Goal: Navigation & Orientation: Find specific page/section

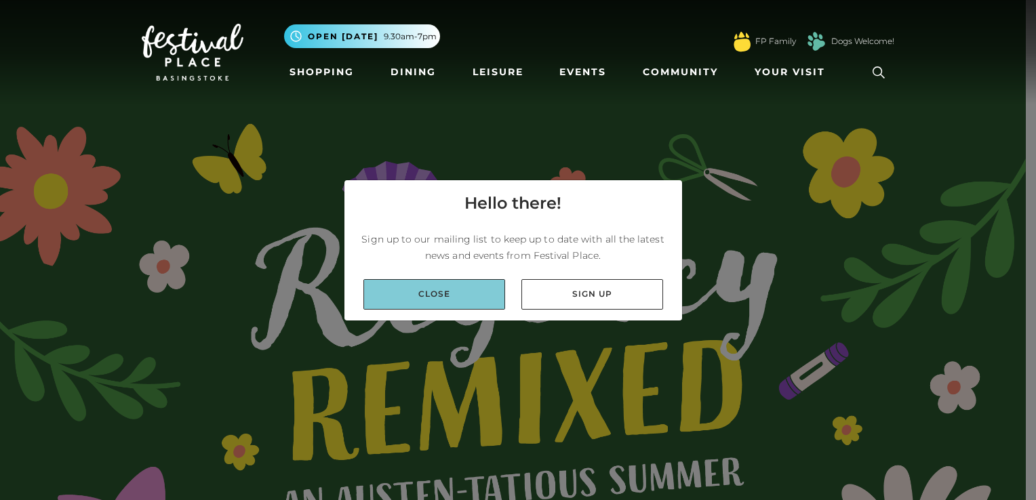
click at [467, 294] on link "Close" at bounding box center [434, 294] width 142 height 31
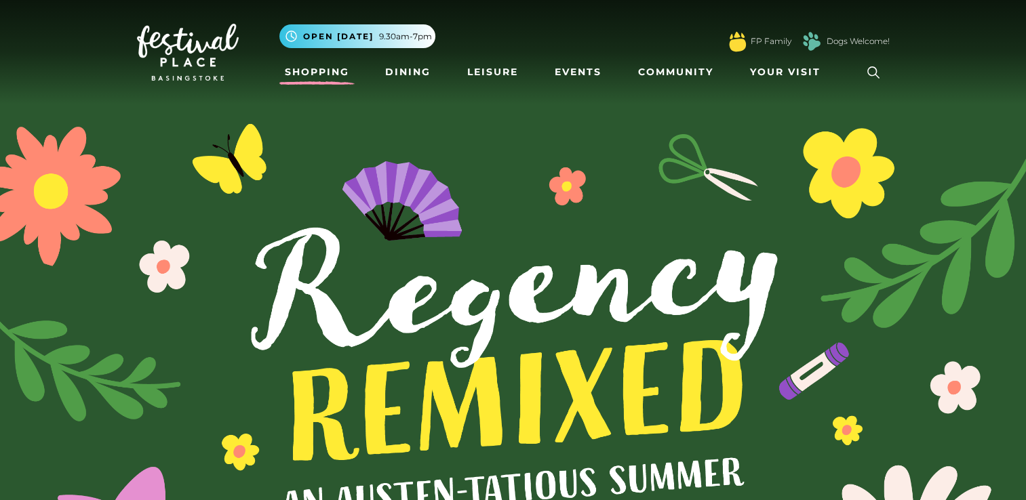
click at [331, 79] on link "Shopping" at bounding box center [316, 72] width 75 height 25
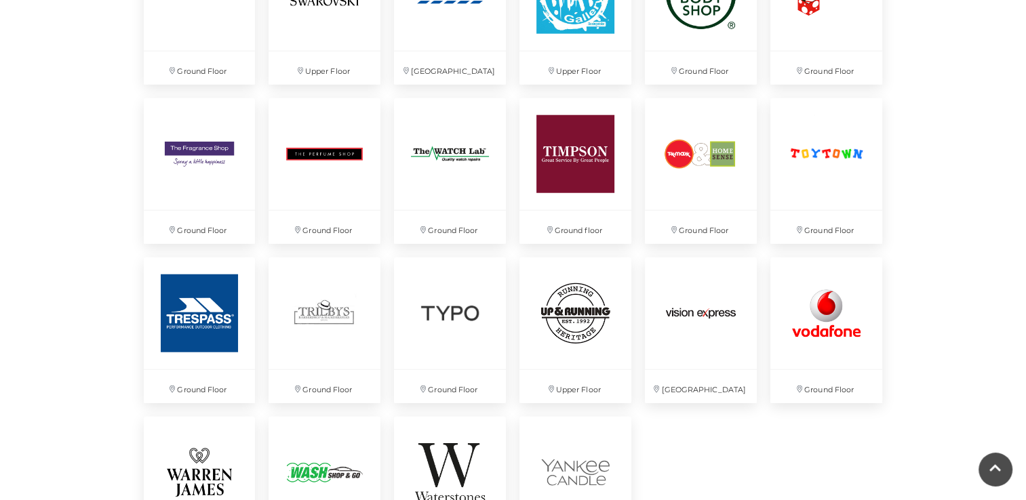
scroll to position [3507, 0]
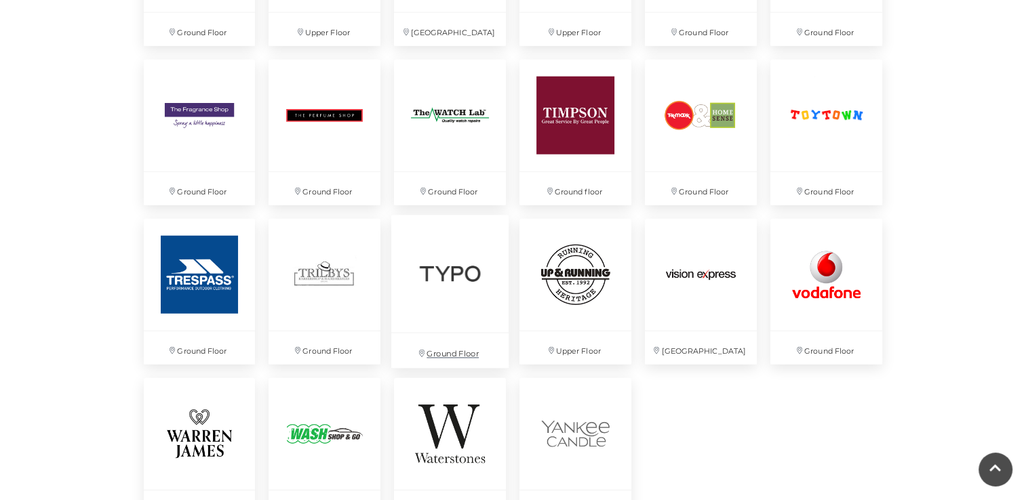
click at [483, 292] on img at bounding box center [449, 274] width 117 height 117
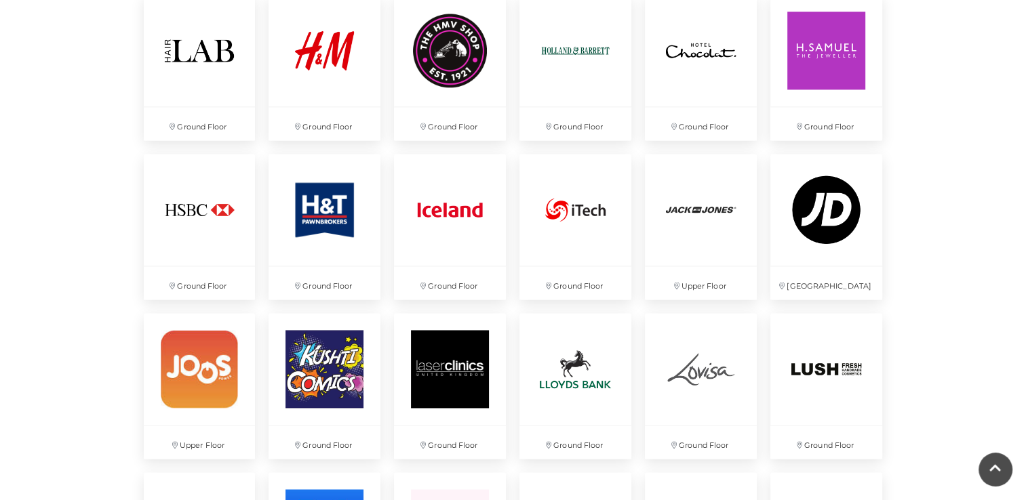
scroll to position [1980, 0]
click at [907, 156] on div "Discover something new... Rituals Toytown Søstrene Grene Kushti Comics Fig & Fox" at bounding box center [513, 39] width 1026 height 4038
click at [907, 154] on div "Discover something new... Rituals Toytown Søstrene Grene Kushti Comics Fig & Fox" at bounding box center [513, 39] width 1026 height 4038
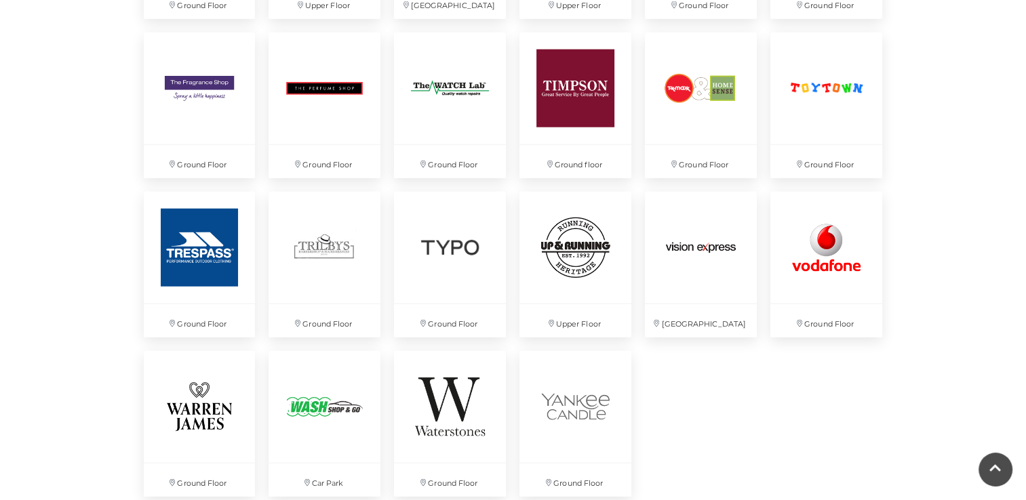
scroll to position [3537, 0]
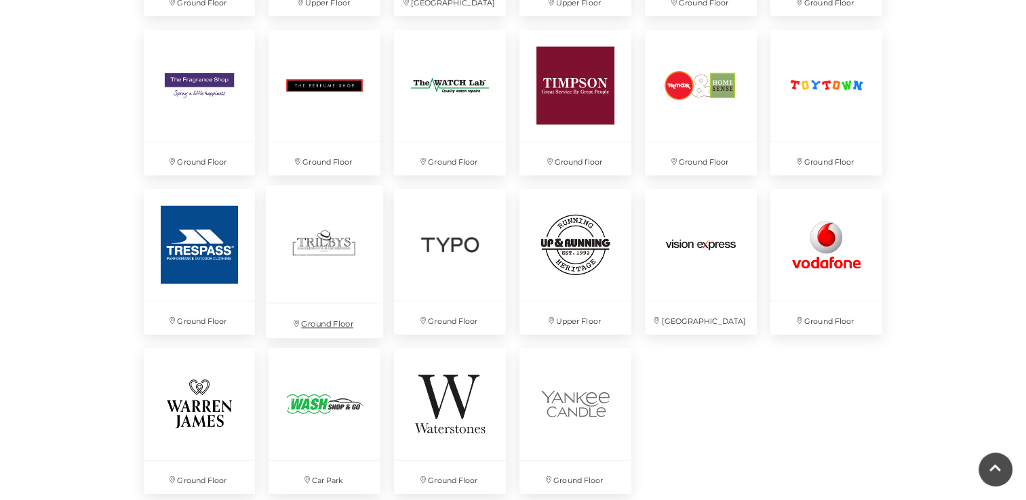
click at [367, 223] on img at bounding box center [324, 244] width 117 height 117
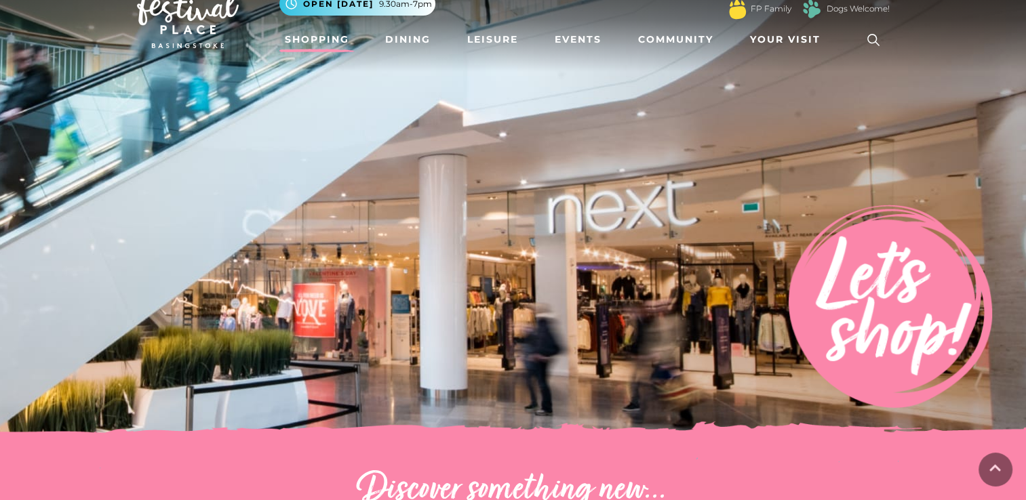
scroll to position [0, 0]
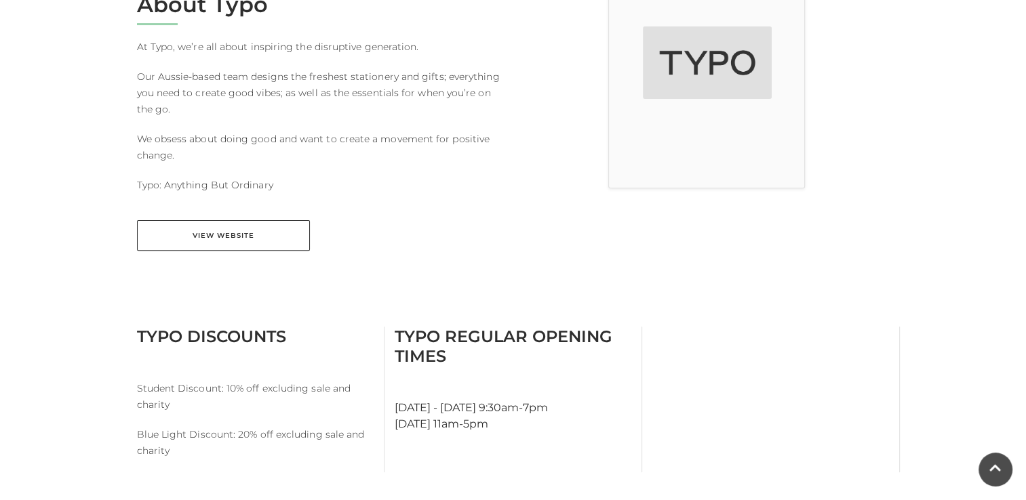
scroll to position [401, 0]
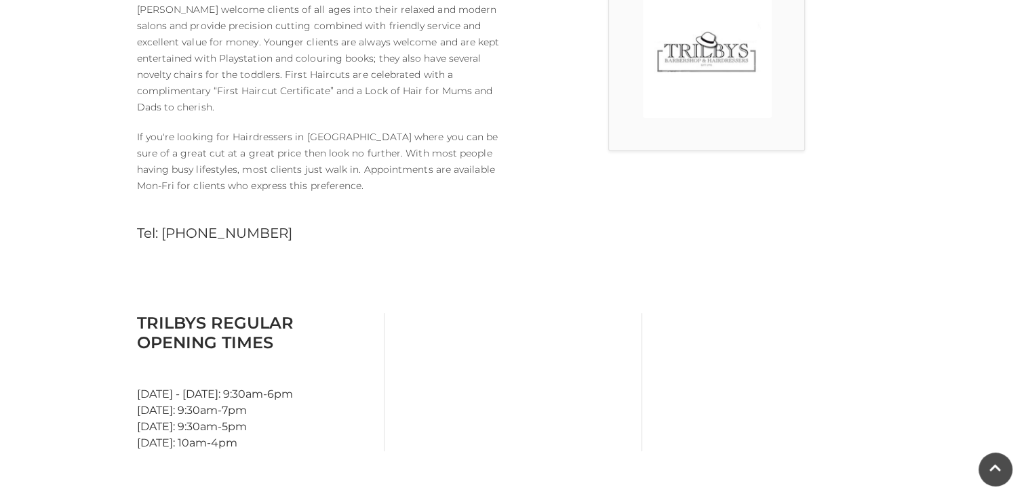
scroll to position [446, 0]
